Goal: Task Accomplishment & Management: Manage account settings

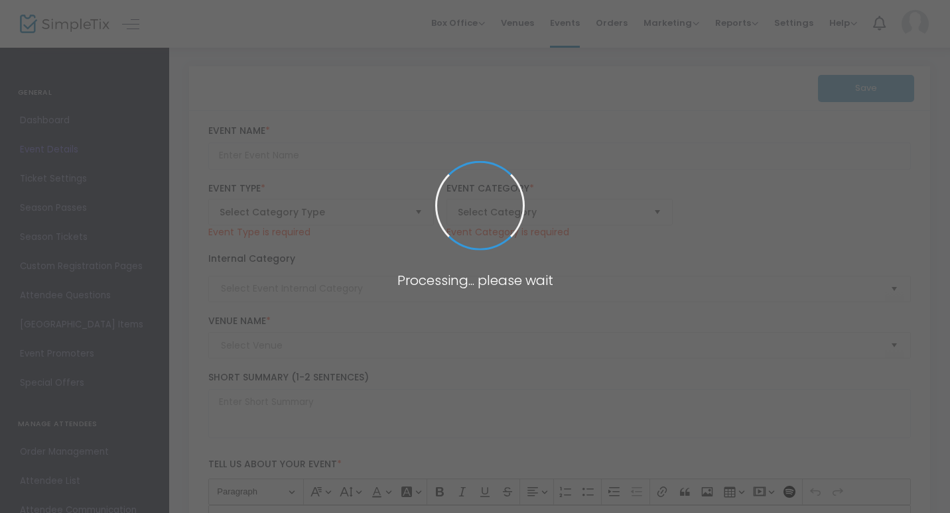
type input "Plant Night!"
type textarea "Stressed about finals?Come relax with us!"
type input "Buy Tickets"
type input "ETLC Solarium"
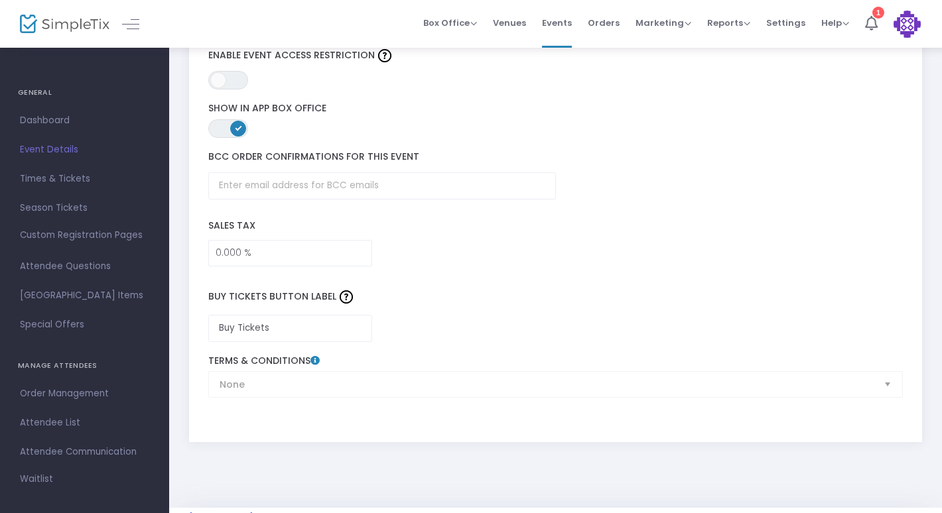
scroll to position [1932, 0]
click at [74, 176] on span "Times & Tickets" at bounding box center [84, 178] width 129 height 17
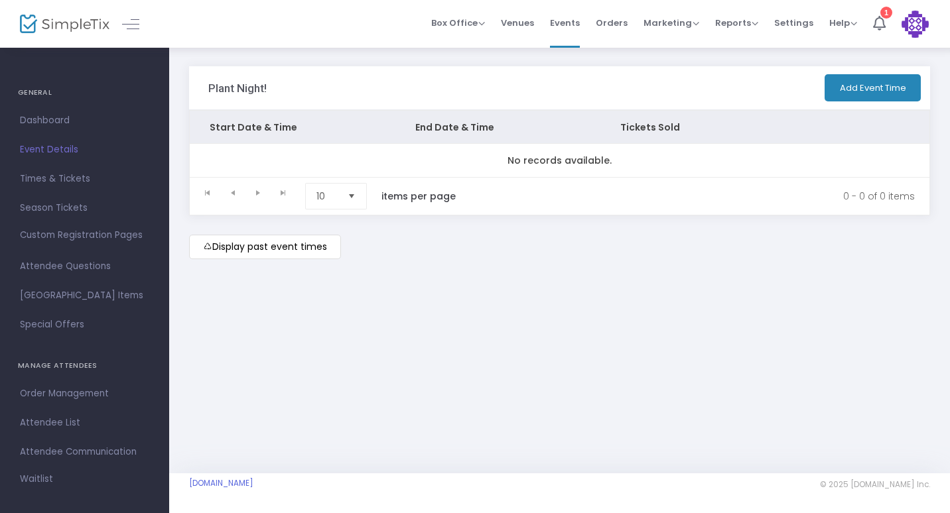
click at [329, 299] on div "Plant Night! Add Event Time Start Date & Time End Date & Time Tickets Sold No r…" at bounding box center [559, 175] width 781 height 259
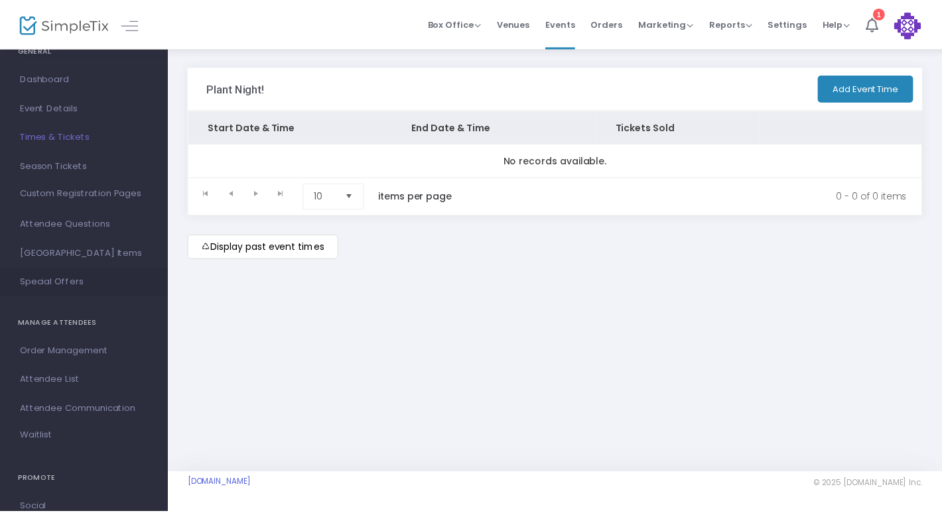
scroll to position [31, 0]
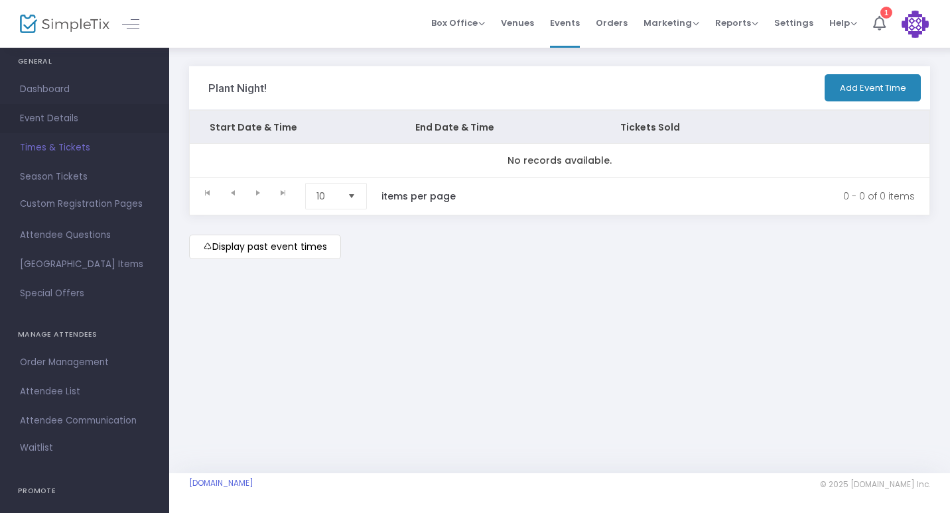
click at [44, 115] on span "Event Details" at bounding box center [84, 118] width 129 height 17
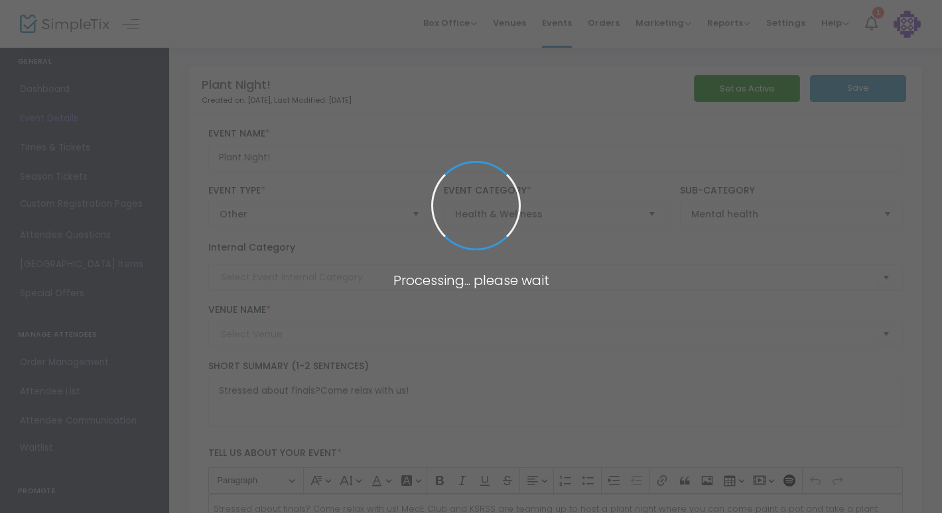
type input "ETLC Solarium"
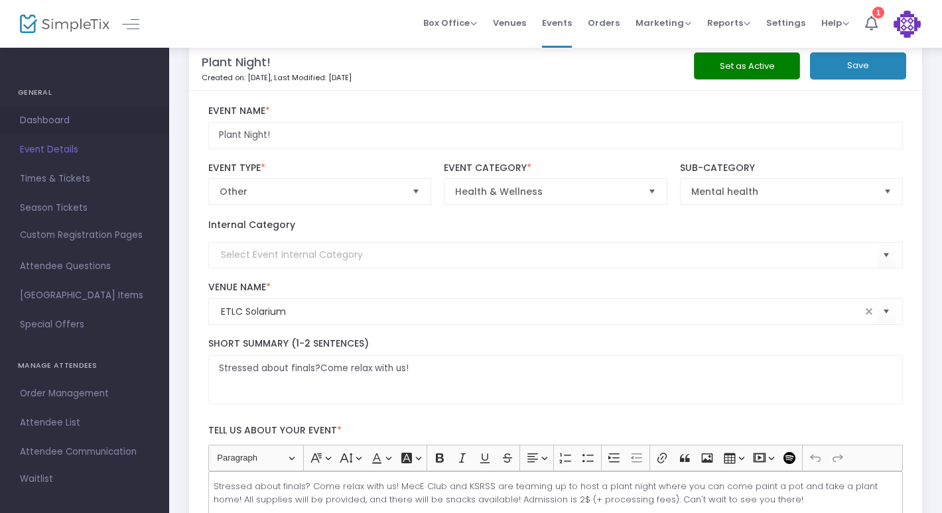
click at [47, 120] on span "Dashboard" at bounding box center [84, 120] width 129 height 17
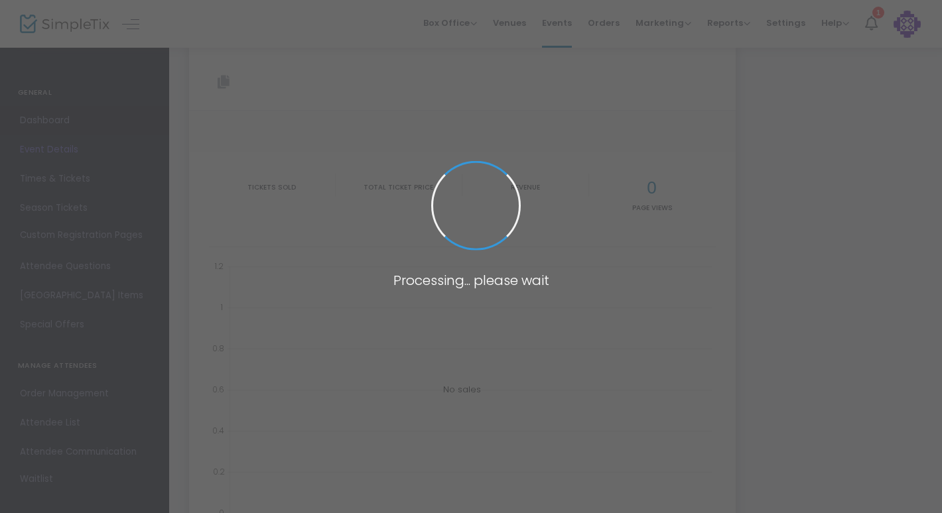
type input "[URL][DOMAIN_NAME]"
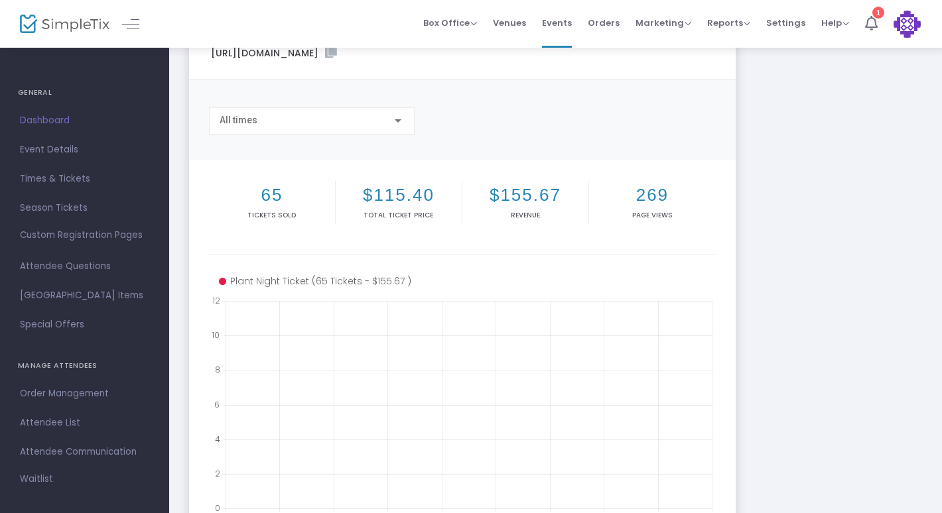
scroll to position [58, 0]
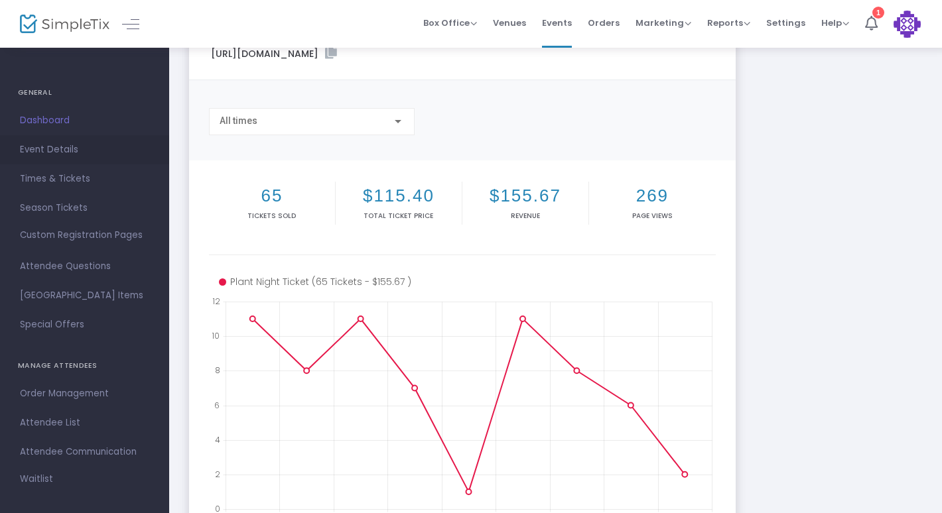
click at [79, 155] on span "Event Details" at bounding box center [84, 149] width 129 height 17
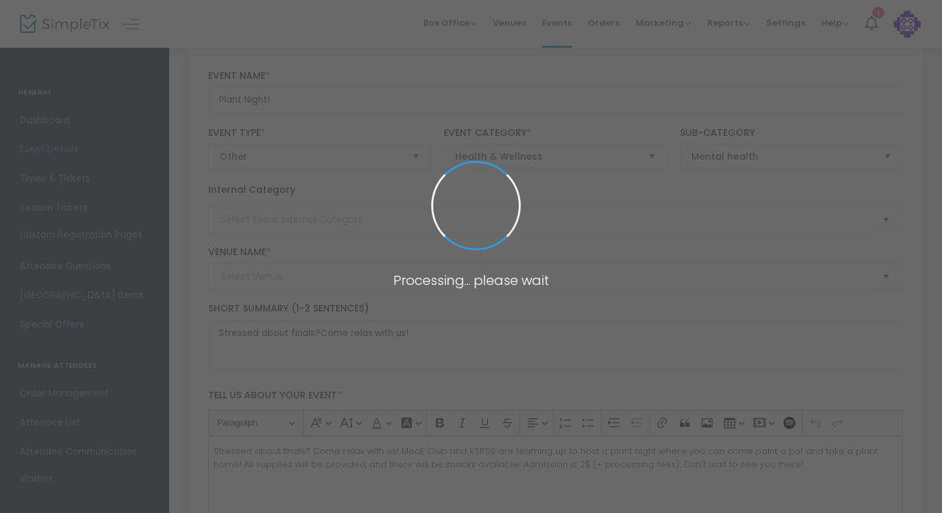
type input "ETLC Solarium"
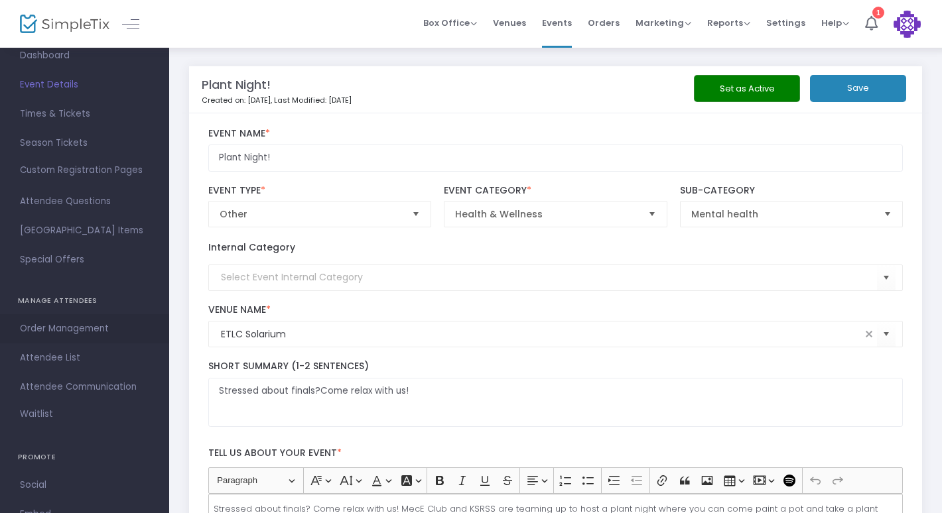
scroll to position [81, 0]
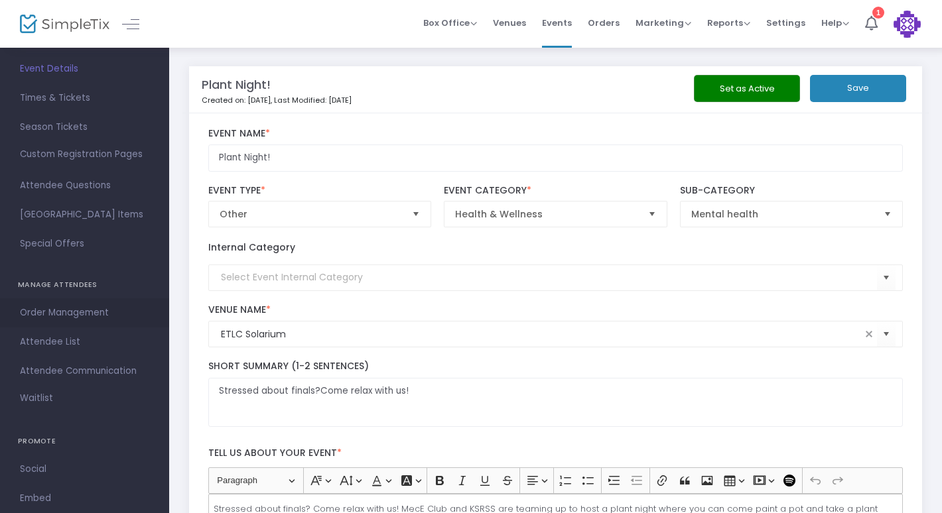
click at [82, 306] on span "Order Management" at bounding box center [84, 312] width 129 height 17
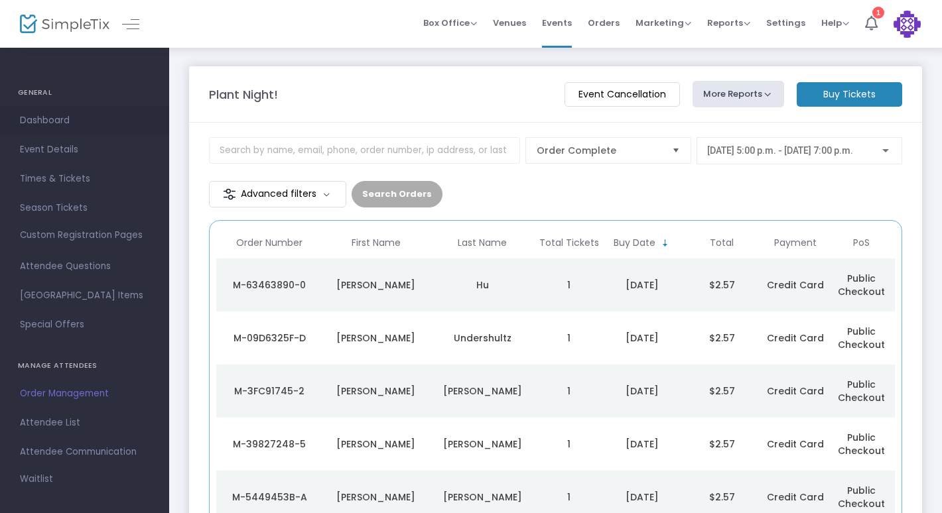
click at [49, 123] on span "Dashboard" at bounding box center [84, 120] width 129 height 17
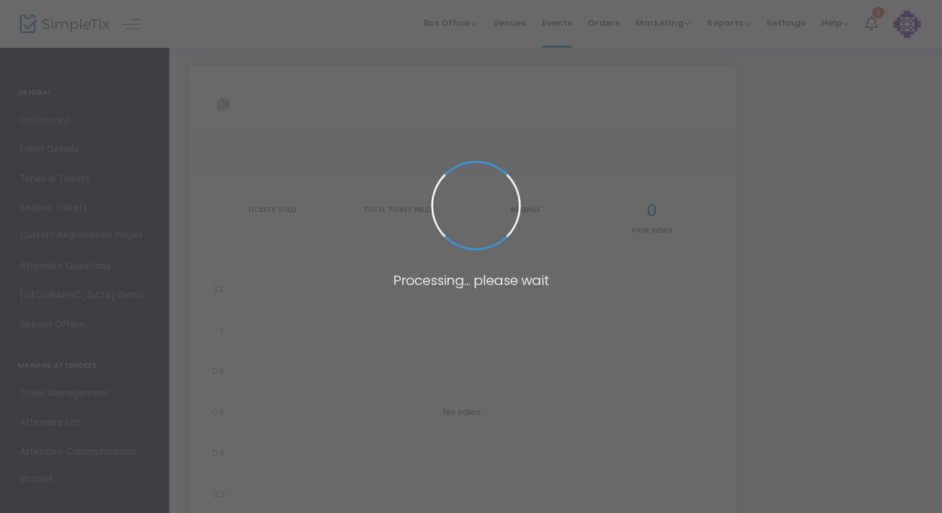
type input "[URL][DOMAIN_NAME]"
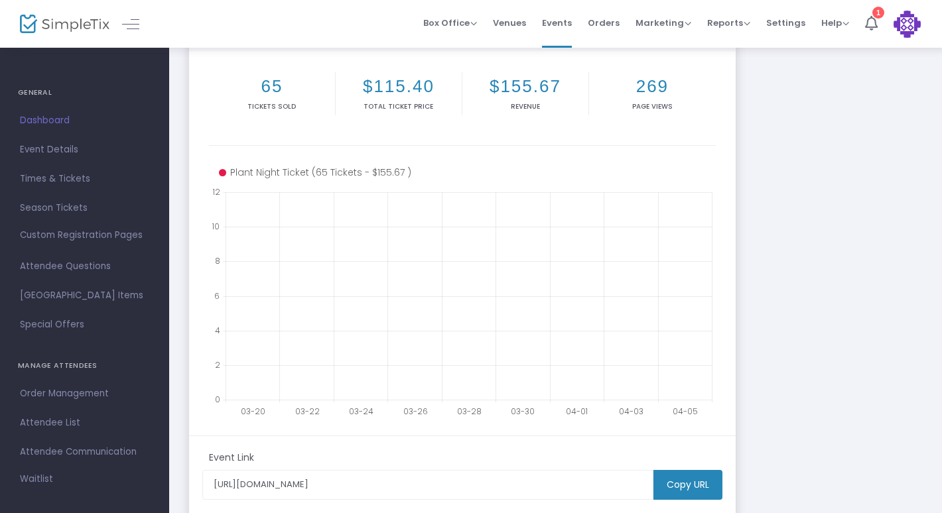
scroll to position [300, 0]
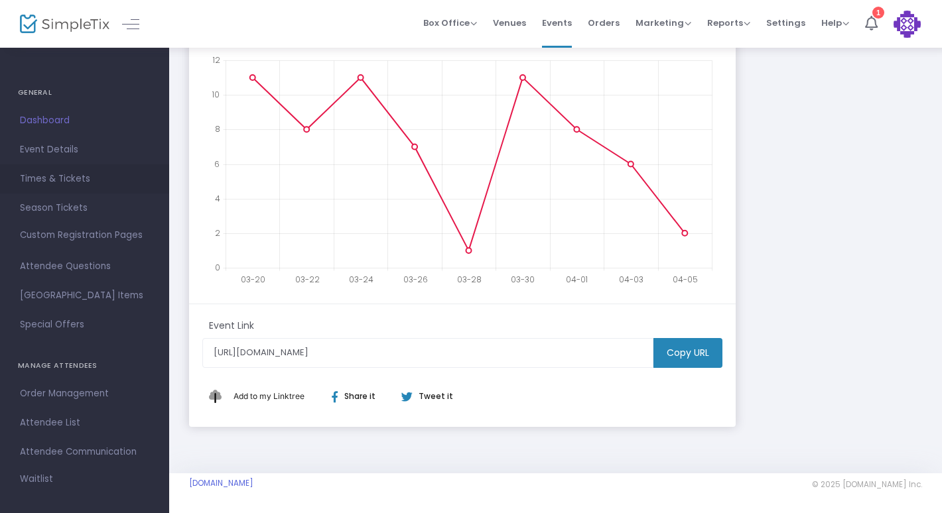
click at [52, 172] on span "Times & Tickets" at bounding box center [84, 178] width 129 height 17
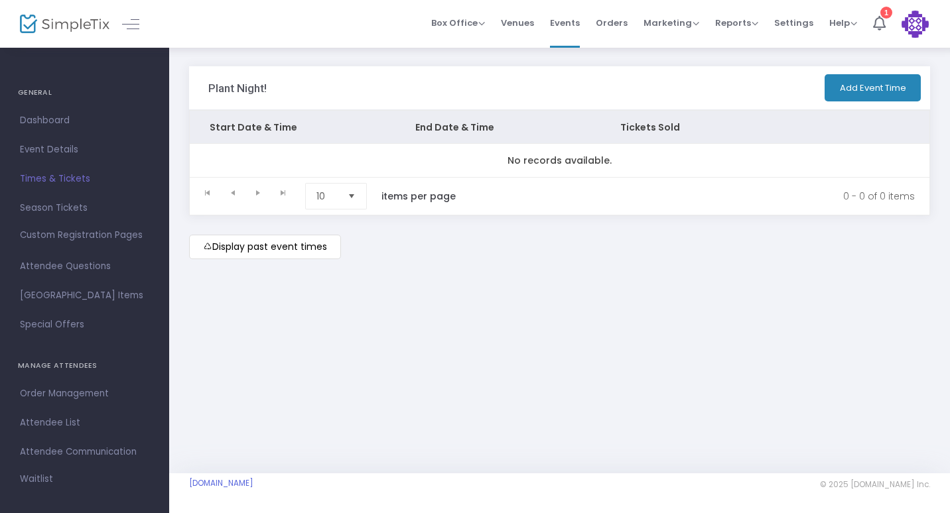
click at [854, 98] on button "Add Event Time" at bounding box center [873, 87] width 96 height 27
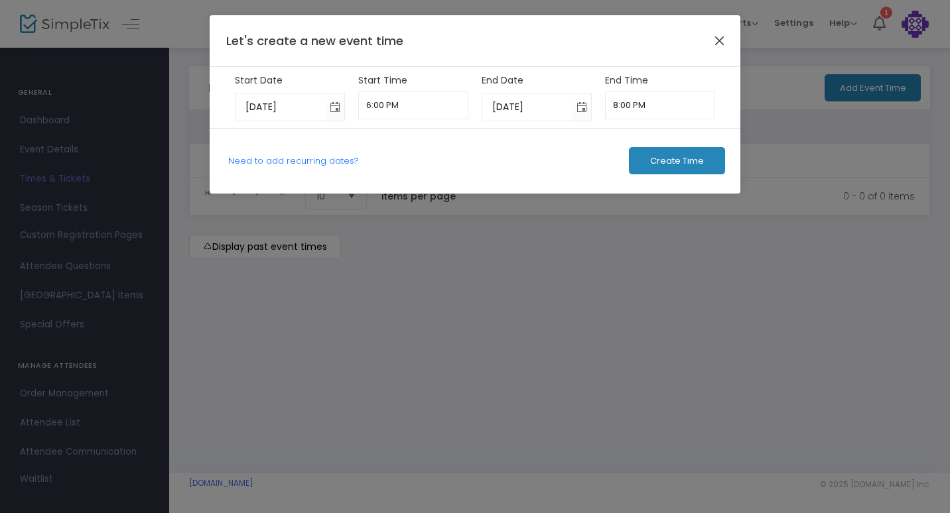
click at [720, 42] on button "Close" at bounding box center [719, 40] width 17 height 17
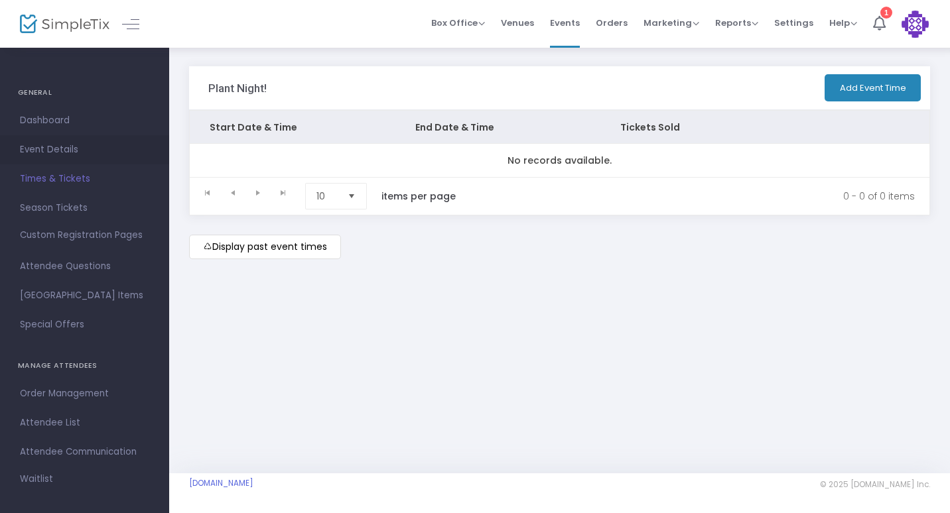
click at [64, 155] on span "Event Details" at bounding box center [84, 149] width 129 height 17
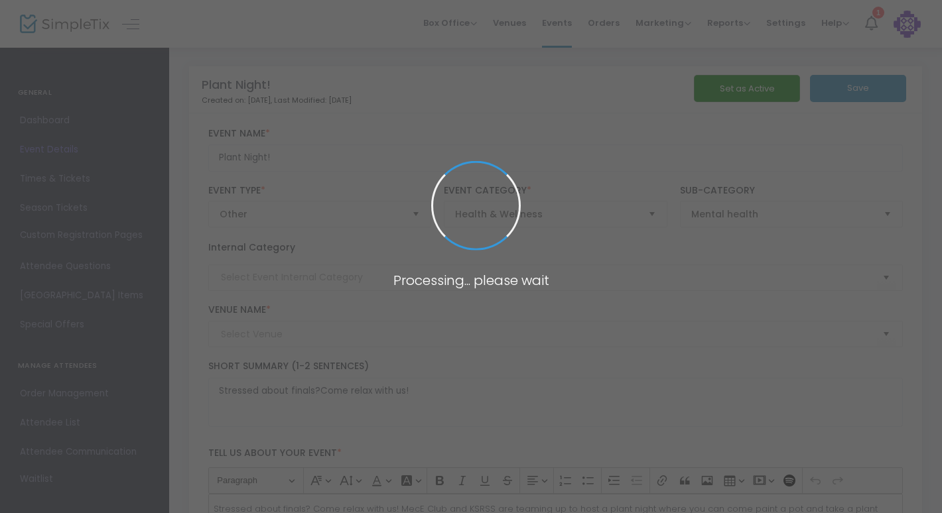
type input "ETLC Solarium"
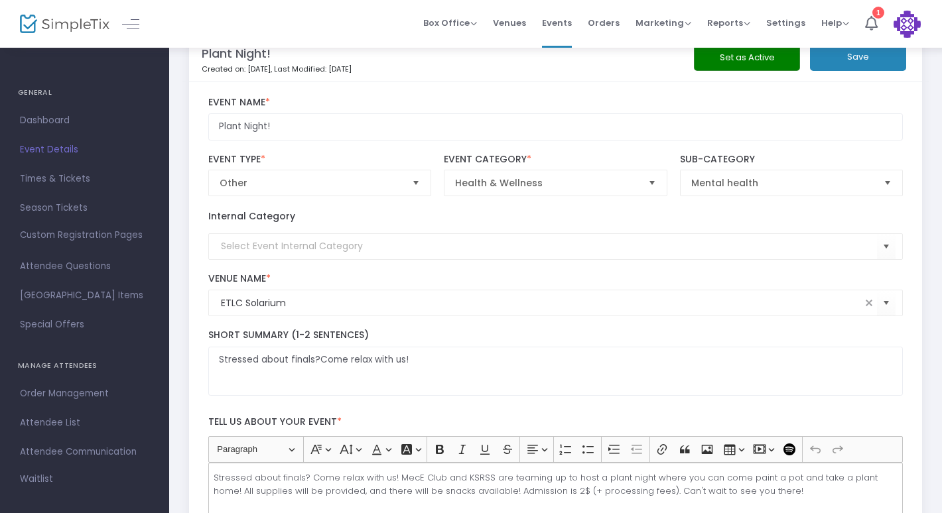
scroll to position [2, 0]
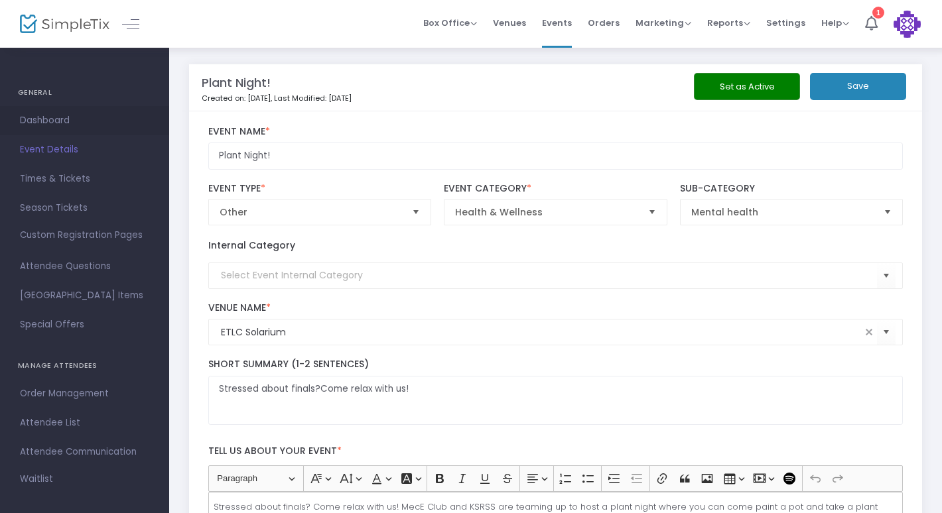
click at [27, 116] on span "Dashboard" at bounding box center [84, 120] width 129 height 17
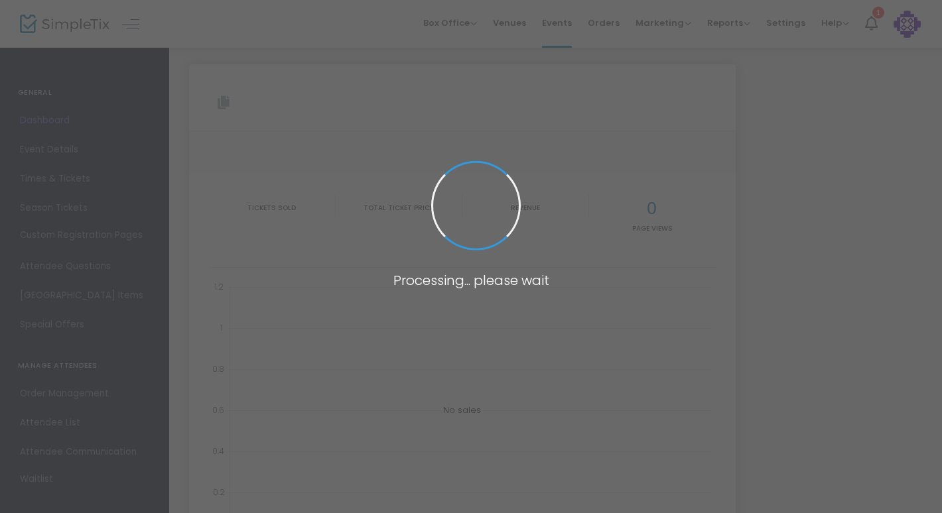
type input "[URL][DOMAIN_NAME]"
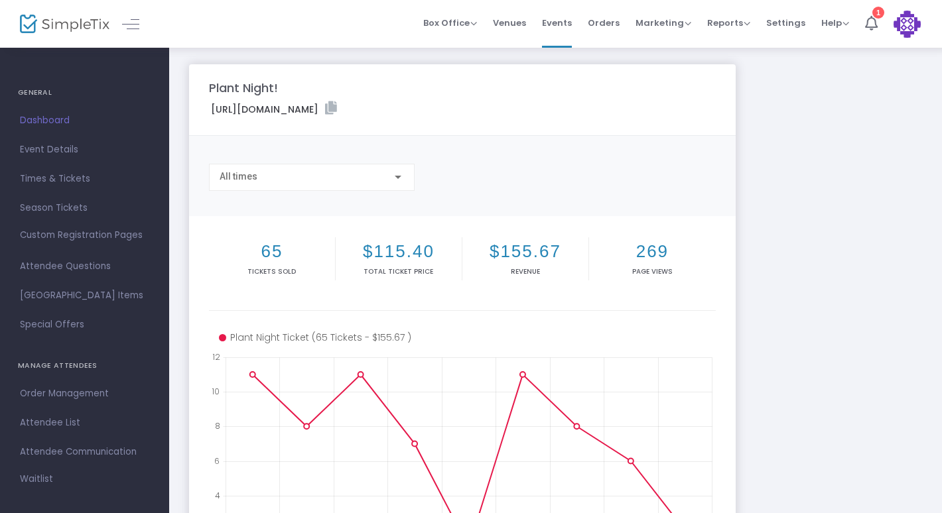
click at [121, 22] on div at bounding box center [117, 24] width 65 height 48
click at [134, 22] on link at bounding box center [130, 23] width 17 height 17
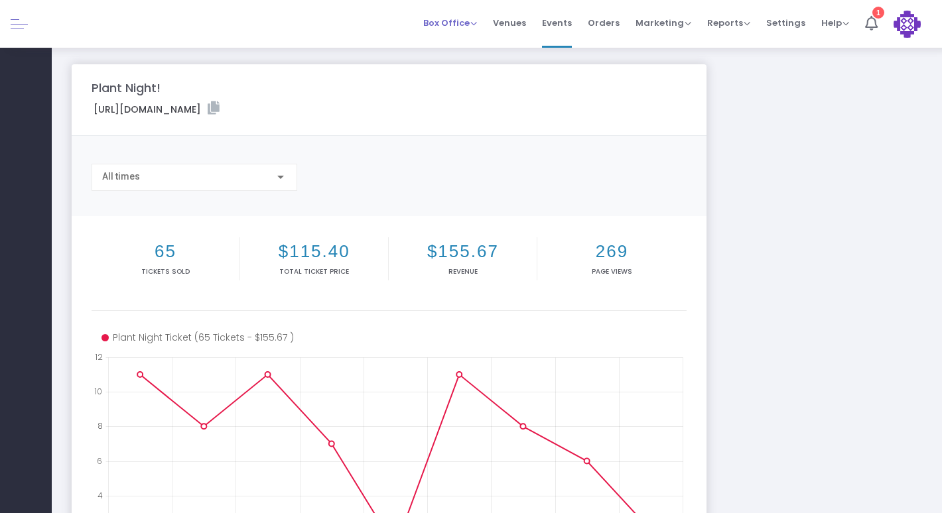
click at [476, 20] on span "Box Office" at bounding box center [450, 23] width 54 height 13
click at [873, 24] on icon at bounding box center [871, 23] width 13 height 15
click at [523, 19] on span "Venues" at bounding box center [509, 23] width 33 height 34
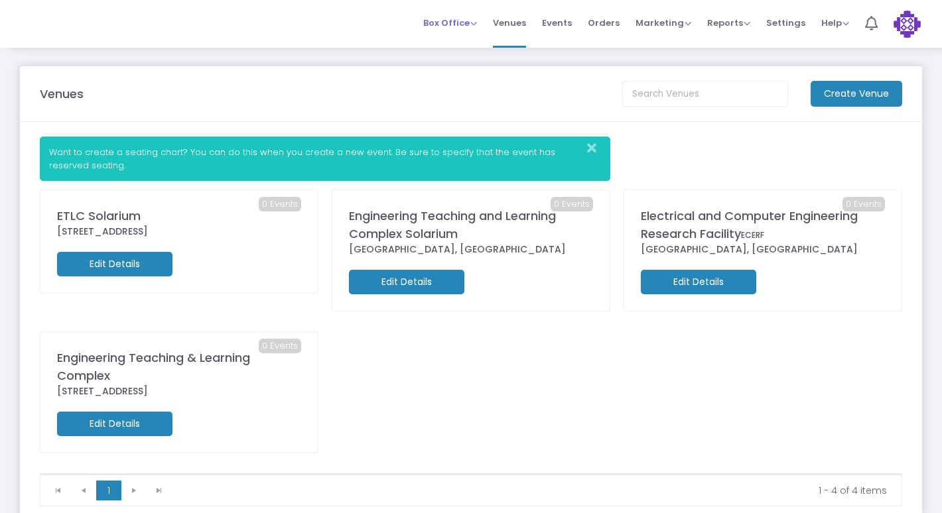
click at [449, 34] on span "Box Office Sell Tickets Bookings Sell Season Pass" at bounding box center [450, 23] width 54 height 34
